Goal: Find contact information: Find contact information

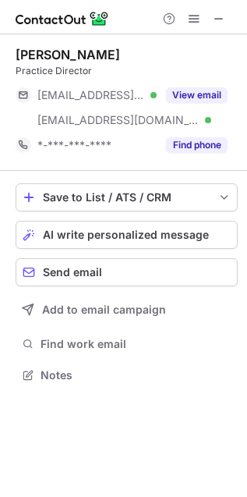
scroll to position [364, 247]
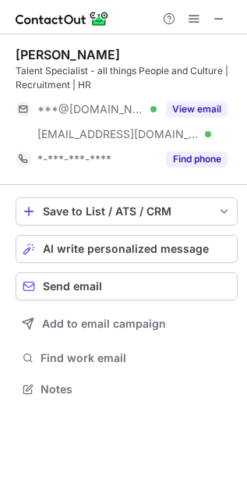
scroll to position [379, 247]
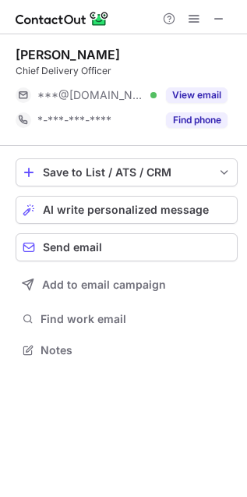
scroll to position [339, 247]
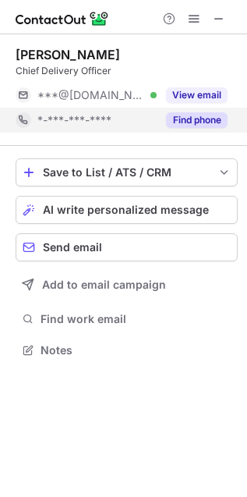
click at [193, 119] on button "Find phone" at bounding box center [197, 120] width 62 height 16
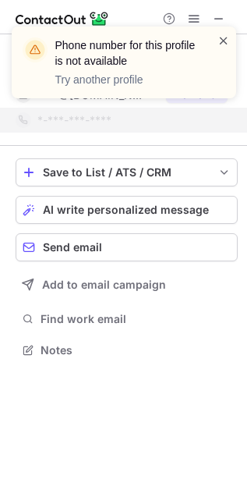
click at [222, 39] on span at bounding box center [224, 41] width 12 height 16
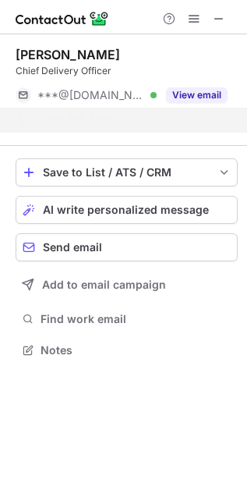
click at [219, 16] on div "Phone number for this profile is not available Try another profile" at bounding box center [124, 69] width 250 height 116
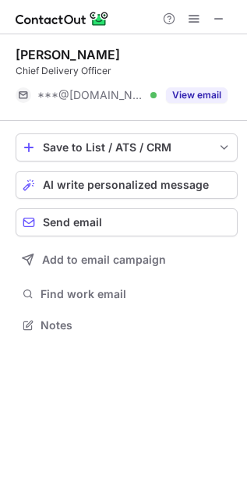
scroll to position [314, 247]
click at [221, 21] on div "Phone number for this profile is not available Try another profile" at bounding box center [124, 69] width 250 height 116
click at [221, 21] on span at bounding box center [219, 18] width 12 height 12
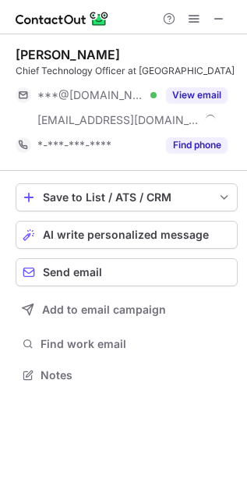
scroll to position [364, 247]
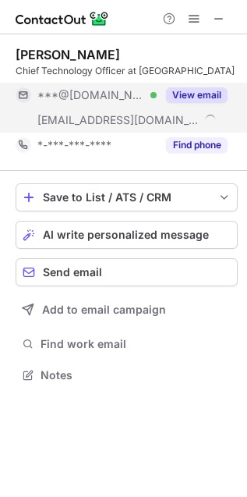
click at [180, 93] on button "View email" at bounding box center [197, 95] width 62 height 16
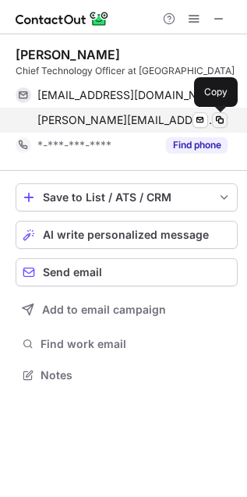
click at [215, 119] on span at bounding box center [220, 120] width 12 height 12
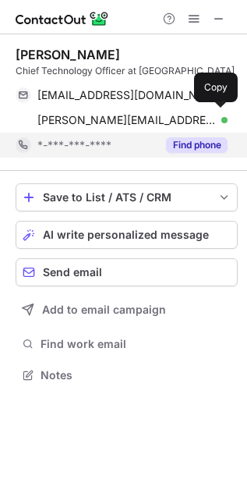
click at [185, 140] on button "Find phone" at bounding box center [197, 145] width 62 height 16
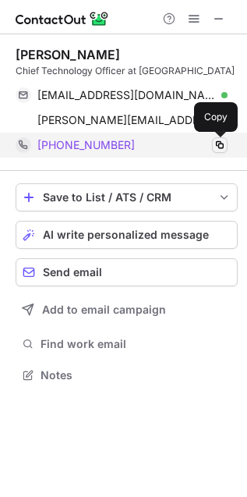
click at [215, 141] on span at bounding box center [220, 145] width 12 height 12
